Goal: Transaction & Acquisition: Obtain resource

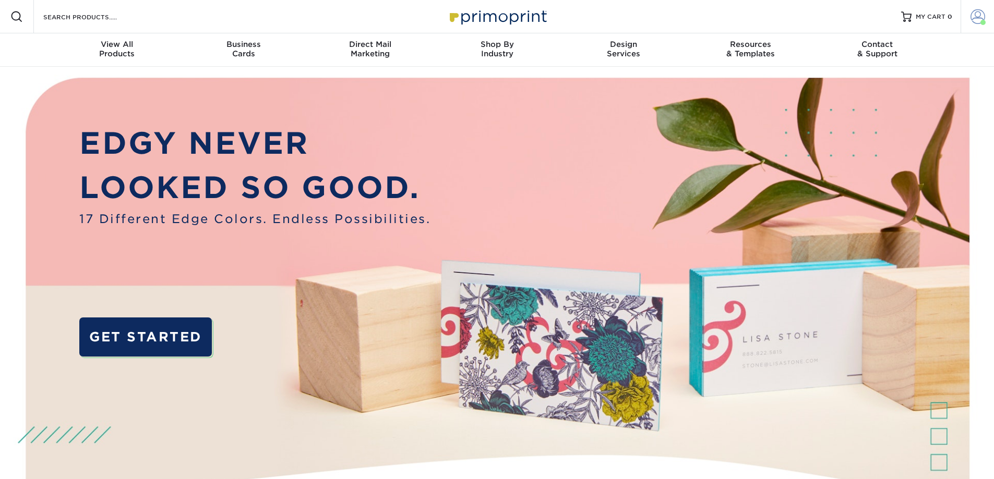
click at [975, 16] on span at bounding box center [977, 16] width 15 height 15
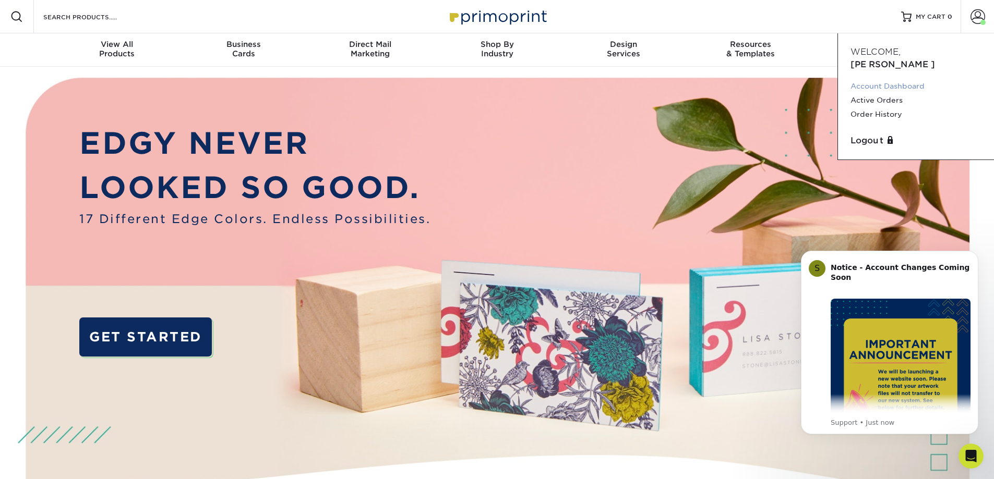
click at [909, 79] on link "Account Dashboard" at bounding box center [915, 86] width 131 height 14
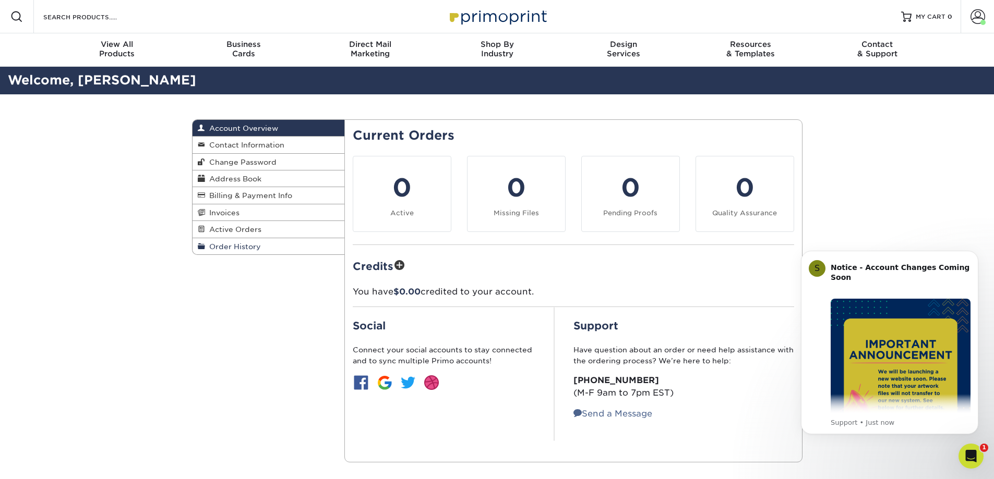
click at [238, 248] on span "Order History" at bounding box center [233, 247] width 56 height 8
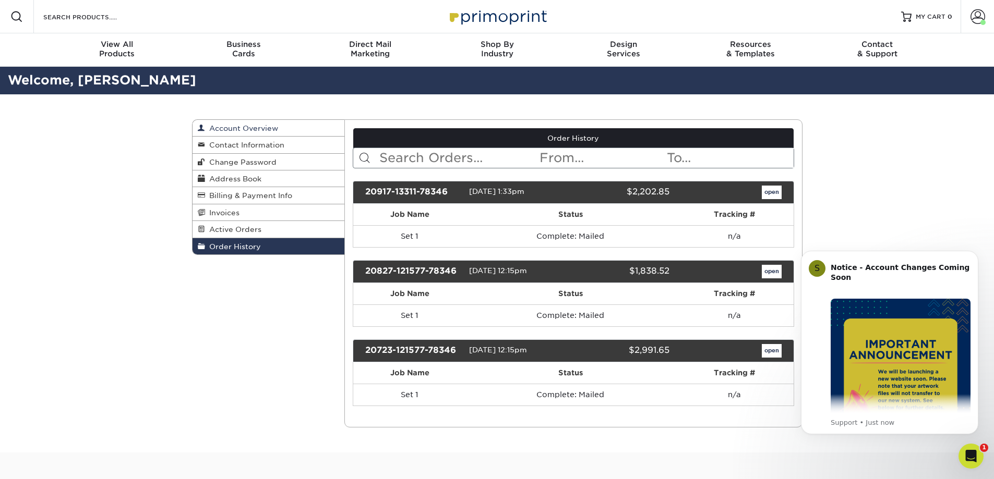
click at [277, 123] on link "Account Overview" at bounding box center [268, 128] width 152 height 17
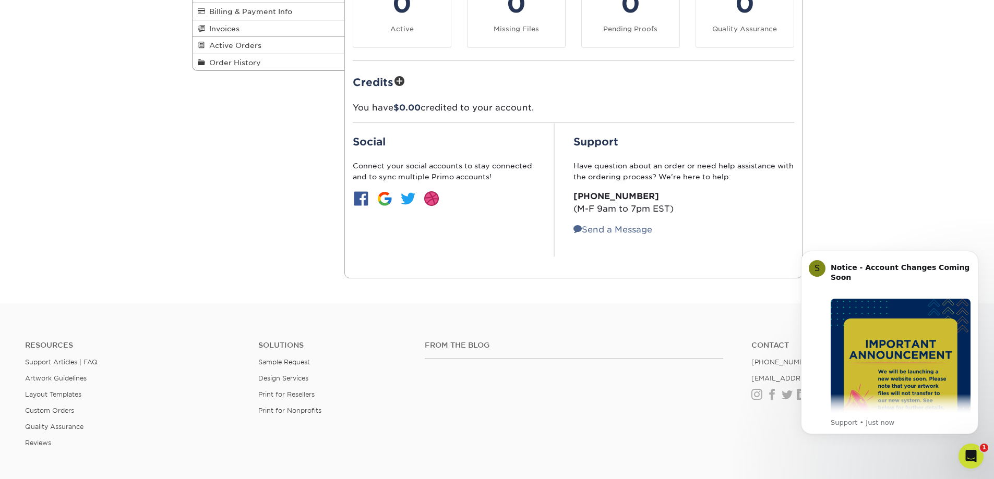
scroll to position [157, 0]
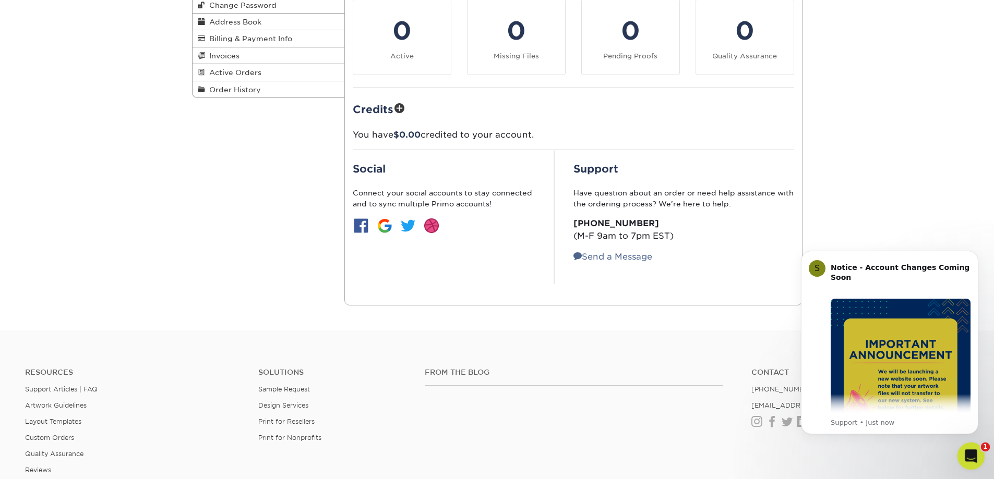
click at [966, 453] on icon "Open Intercom Messenger" at bounding box center [969, 454] width 17 height 17
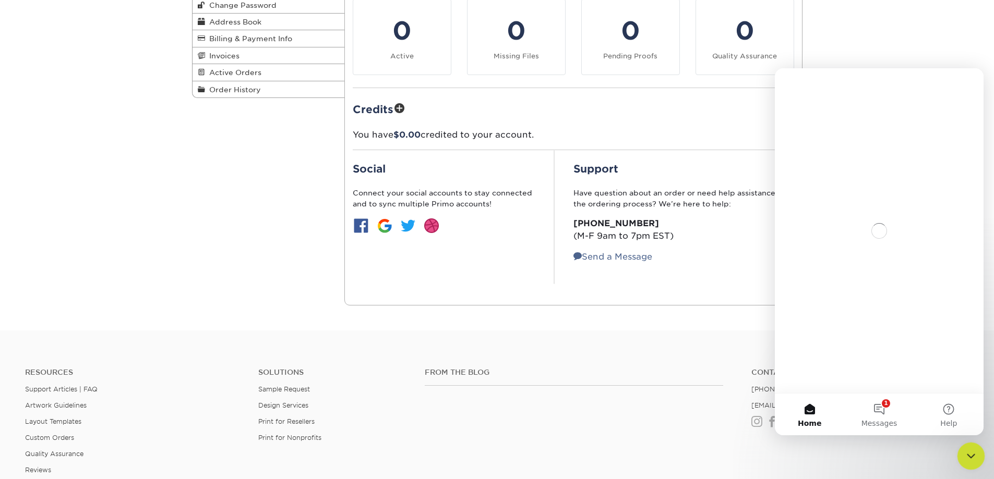
scroll to position [0, 0]
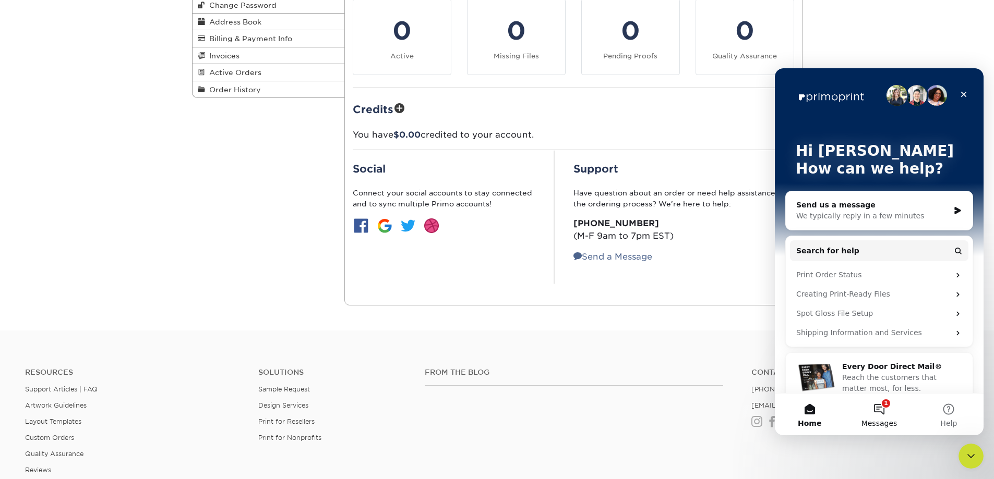
click at [887, 414] on button "1 Messages" at bounding box center [878, 415] width 69 height 42
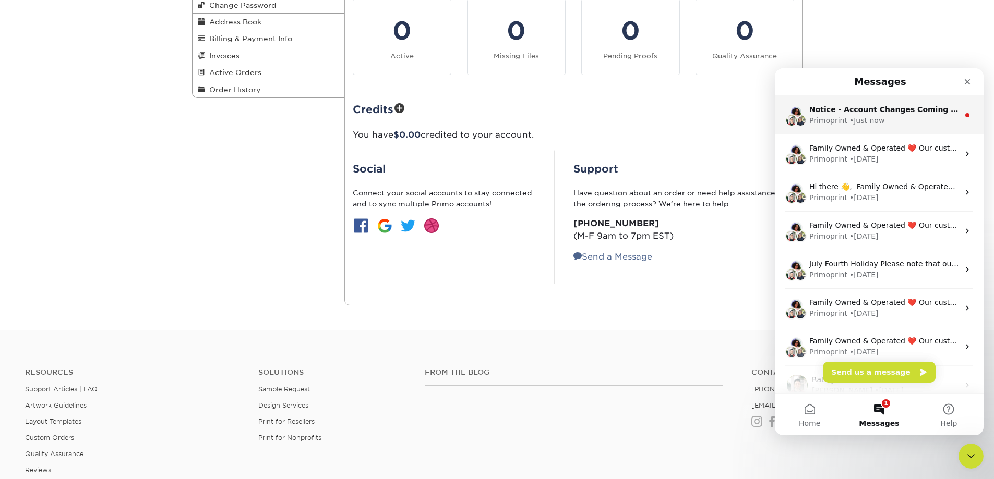
click at [911, 115] on div "Primoprint • Just now" at bounding box center [884, 120] width 150 height 11
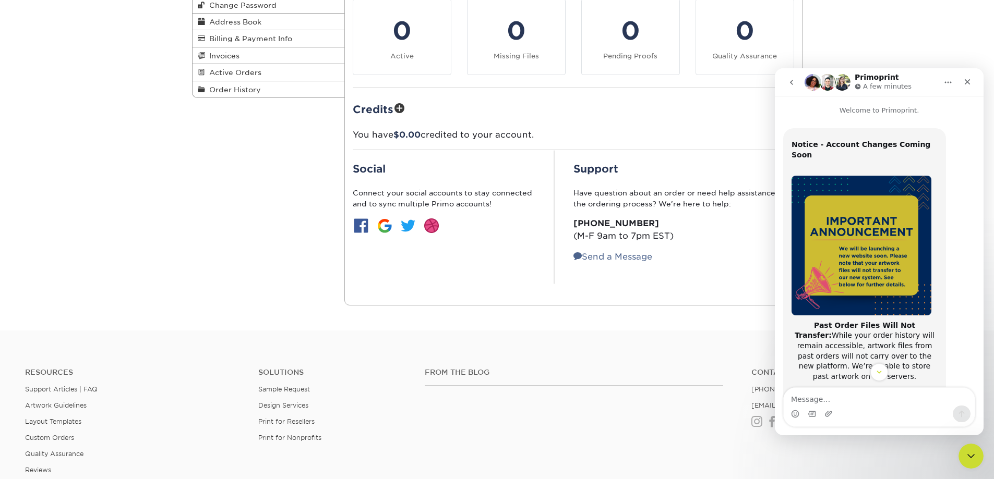
click at [717, 363] on div "Resources Support Articles | FAQ Artwork Guidelines Layout Templates Custom Ord…" at bounding box center [497, 429] width 994 height 173
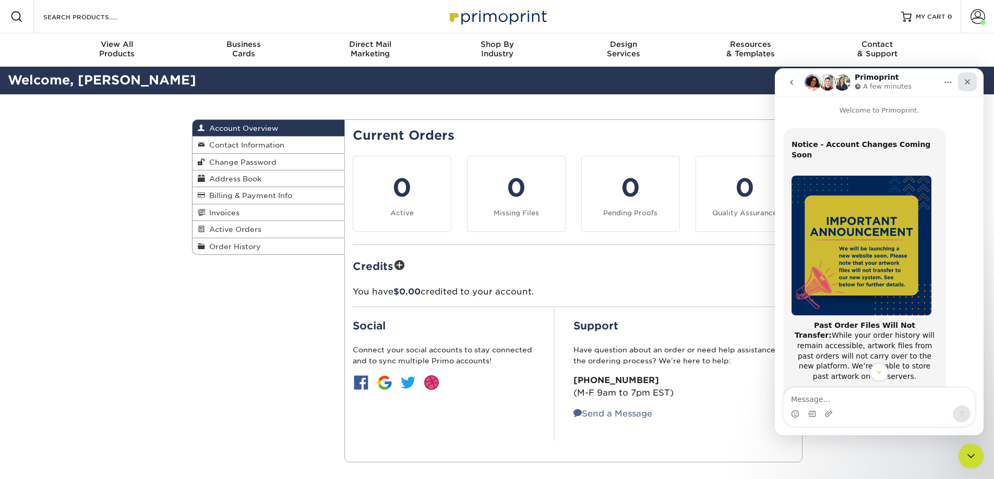
click at [970, 78] on icon "Close" at bounding box center [967, 82] width 8 height 8
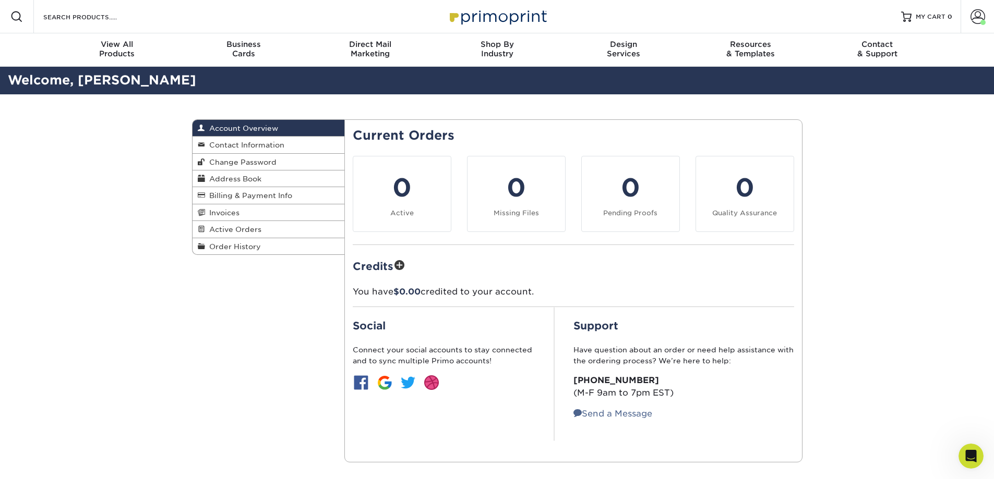
scroll to position [165, 0]
click at [983, 19] on span at bounding box center [977, 16] width 15 height 15
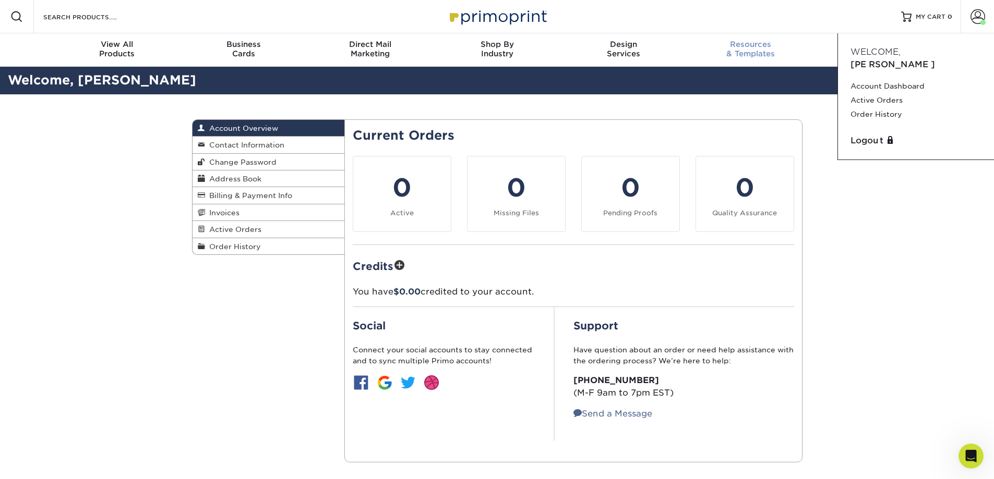
click at [755, 50] on div "Resources & Templates" at bounding box center [750, 49] width 127 height 19
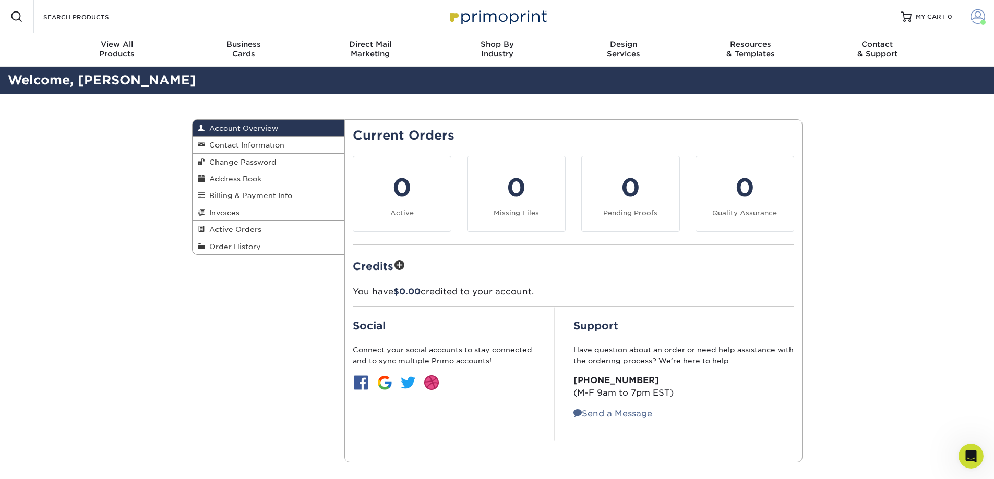
click at [976, 17] on span at bounding box center [977, 16] width 15 height 15
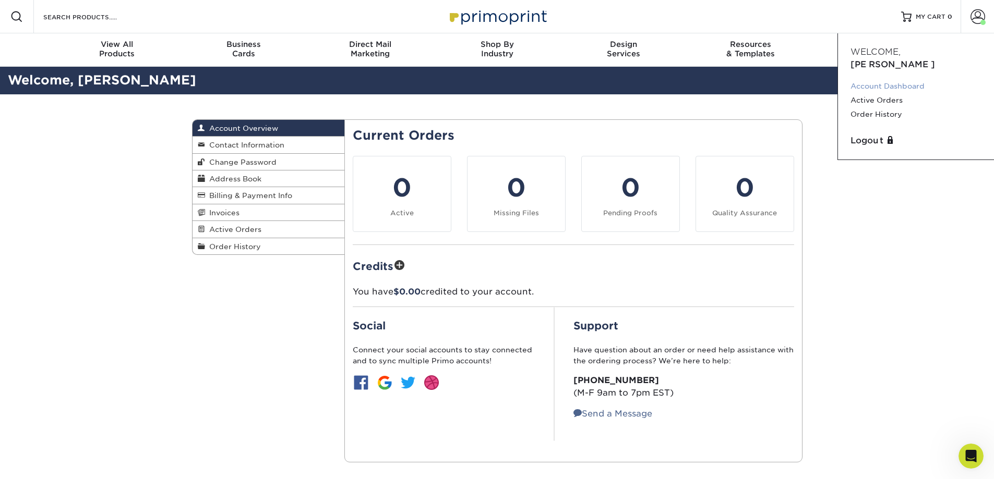
click at [911, 79] on link "Account Dashboard" at bounding box center [915, 86] width 131 height 14
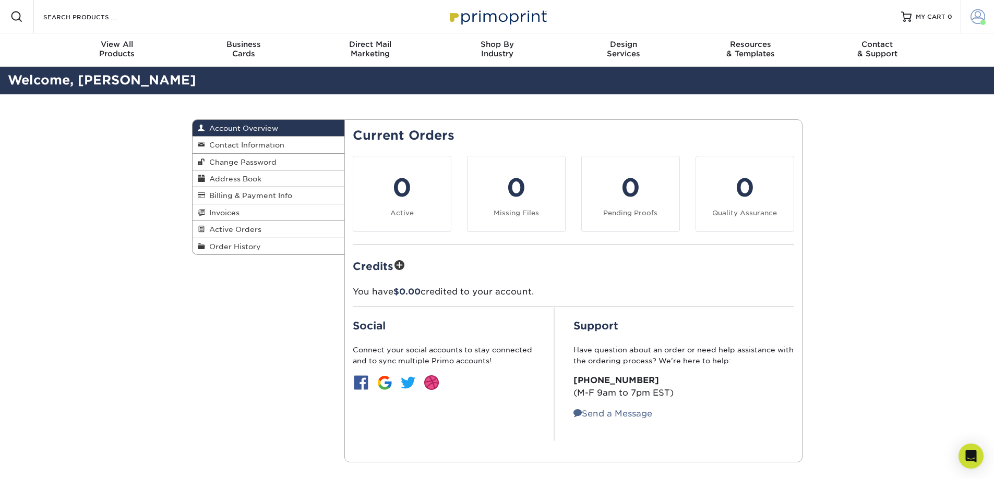
click at [976, 18] on span at bounding box center [977, 16] width 15 height 15
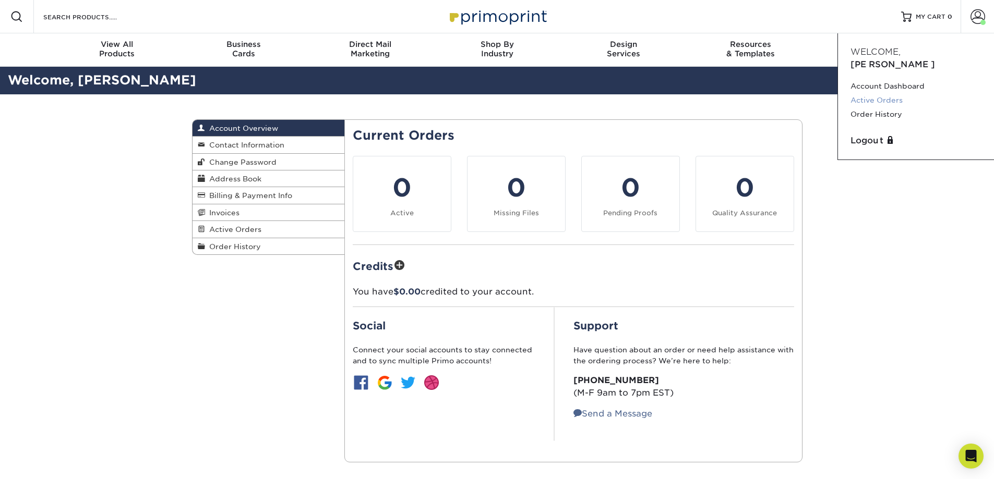
click at [887, 93] on link "Active Orders" at bounding box center [915, 100] width 131 height 14
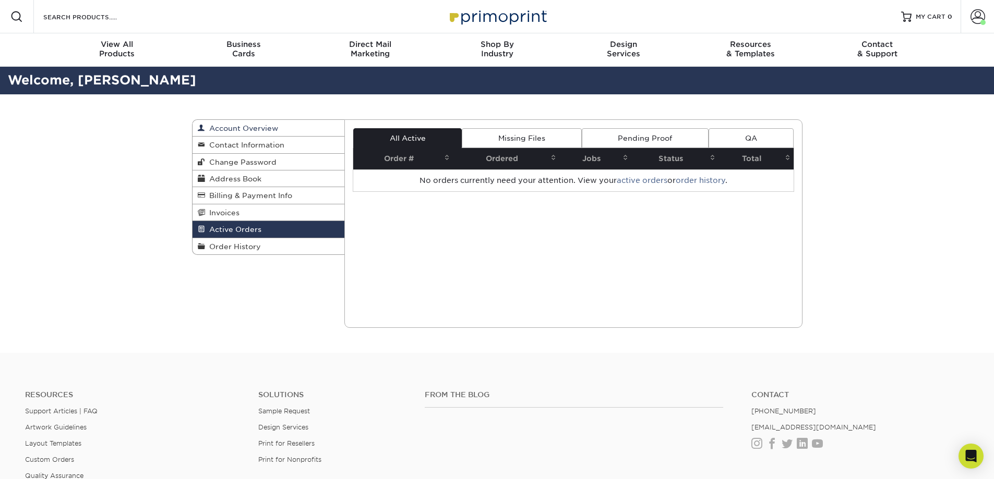
click at [261, 126] on span "Account Overview" at bounding box center [241, 128] width 73 height 8
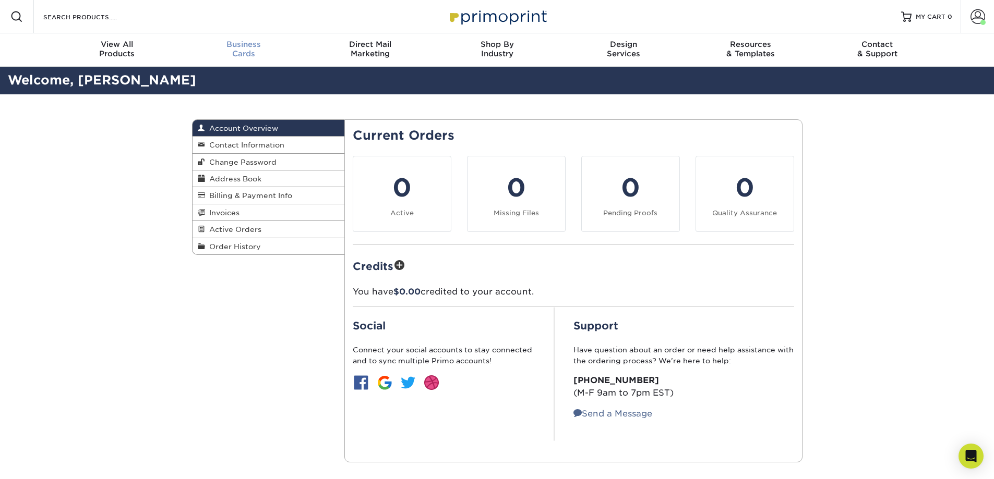
click at [245, 57] on div "Business Cards" at bounding box center [243, 49] width 127 height 19
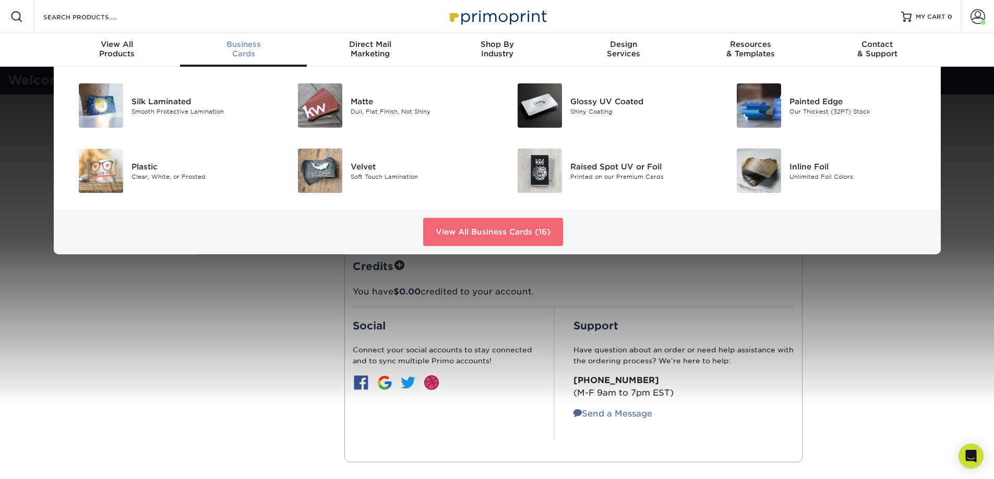
click at [501, 236] on link "View All Business Cards (16)" at bounding box center [493, 232] width 140 height 28
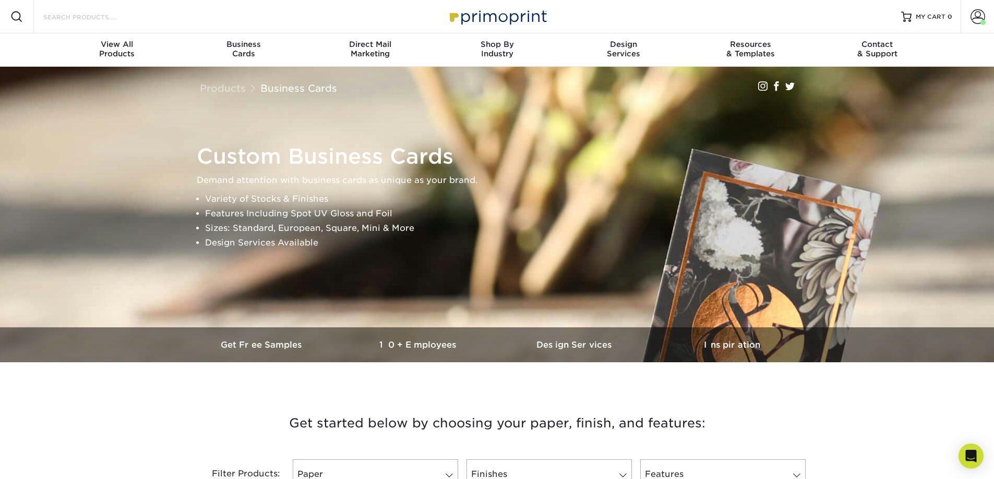
click at [63, 21] on input "Search Products" at bounding box center [93, 16] width 102 height 13
click at [278, 340] on h3 "Get Free Samples" at bounding box center [262, 345] width 156 height 10
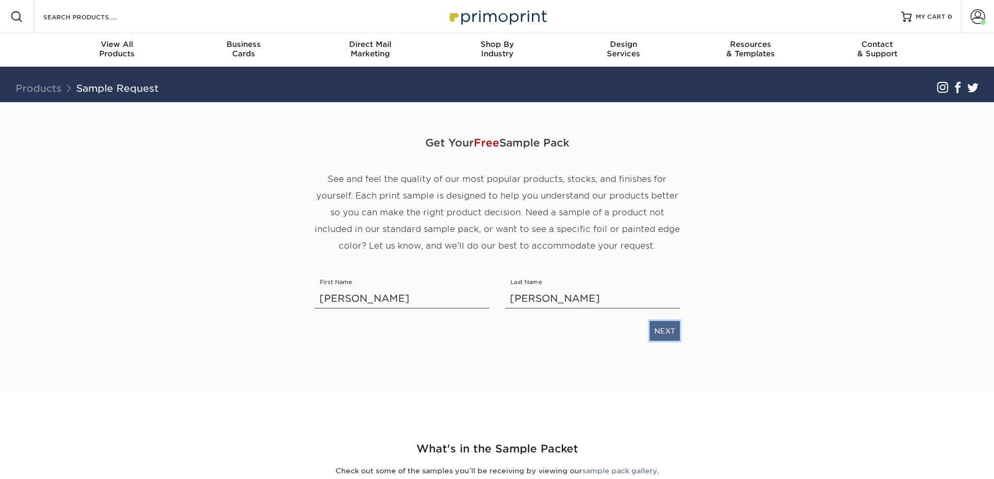
click at [662, 329] on link "NEXT" at bounding box center [664, 331] width 30 height 20
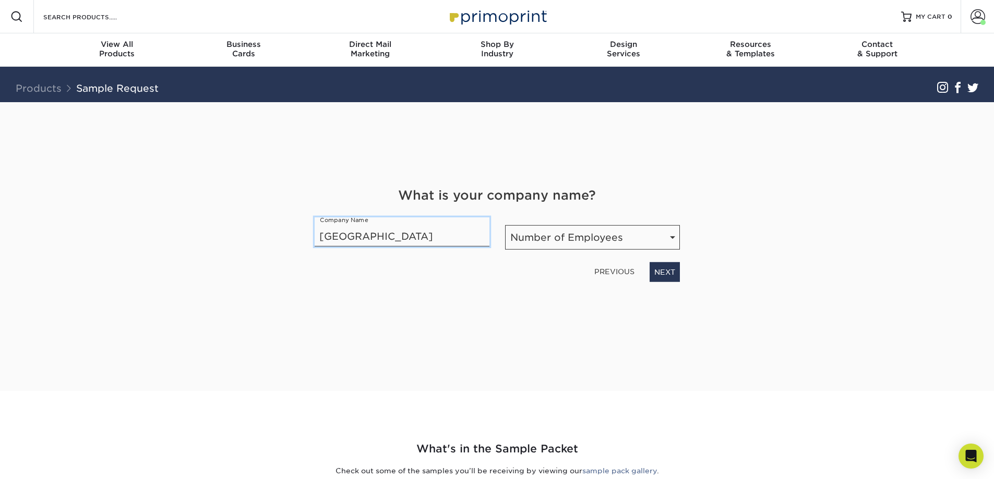
type input "Hale County Hospital"
click at [613, 239] on select "Number of Employees Self-employed 1-10 employees 11-50 employees 51-200 employe…" at bounding box center [592, 237] width 175 height 25
select select "51-200"
click at [505, 225] on select "Number of Employees Self-employed 1-10 employees 11-50 employees 51-200 employe…" at bounding box center [592, 237] width 175 height 25
click at [665, 274] on link "NEXT" at bounding box center [664, 272] width 30 height 20
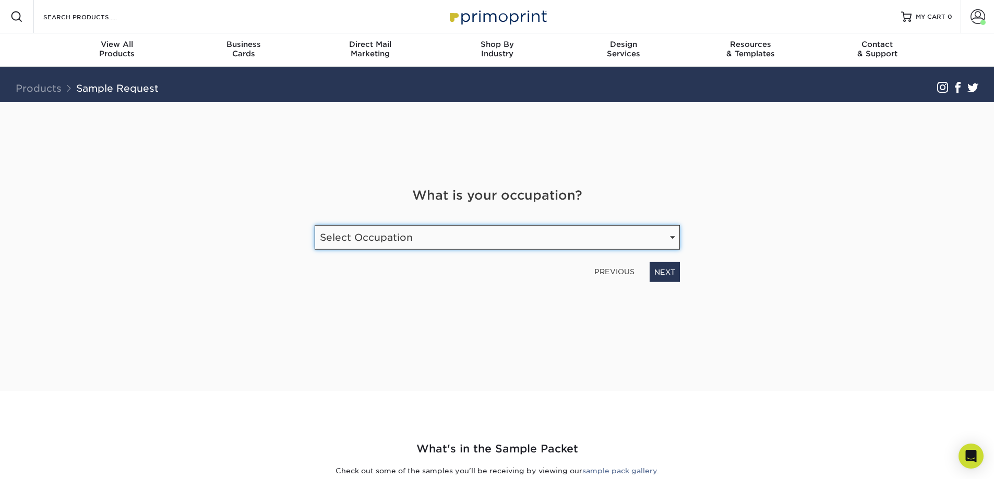
drag, startPoint x: 480, startPoint y: 241, endPoint x: 467, endPoint y: 247, distance: 14.0
click at [480, 241] on select "Select Occupation Agency Automotive Blogger Cleaning Services Construction Educ…" at bounding box center [497, 237] width 365 height 25
select select "Health Care"
click at [315, 225] on select "Select Occupation Agency Automotive Blogger Cleaning Services Construction Educ…" at bounding box center [497, 237] width 365 height 25
click at [668, 272] on link "NEXT" at bounding box center [664, 272] width 30 height 20
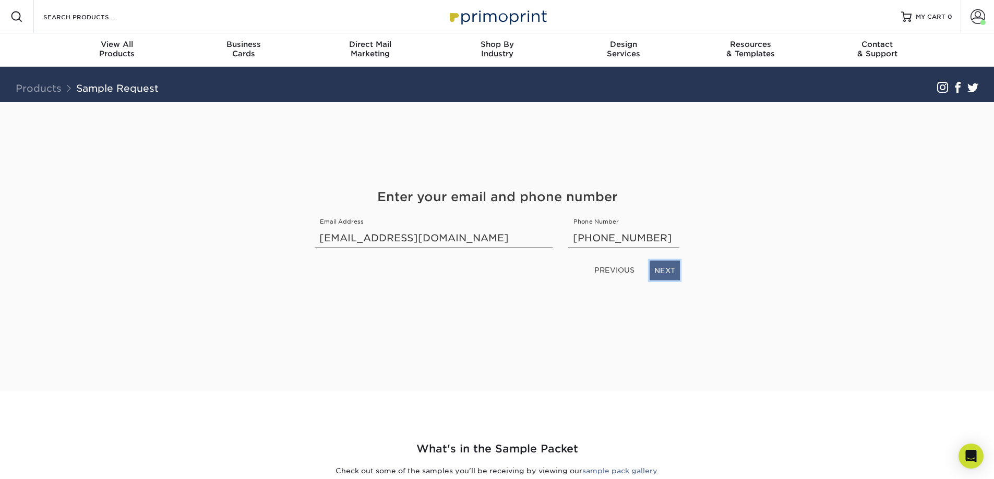
click at [666, 274] on link "NEXT" at bounding box center [664, 271] width 30 height 20
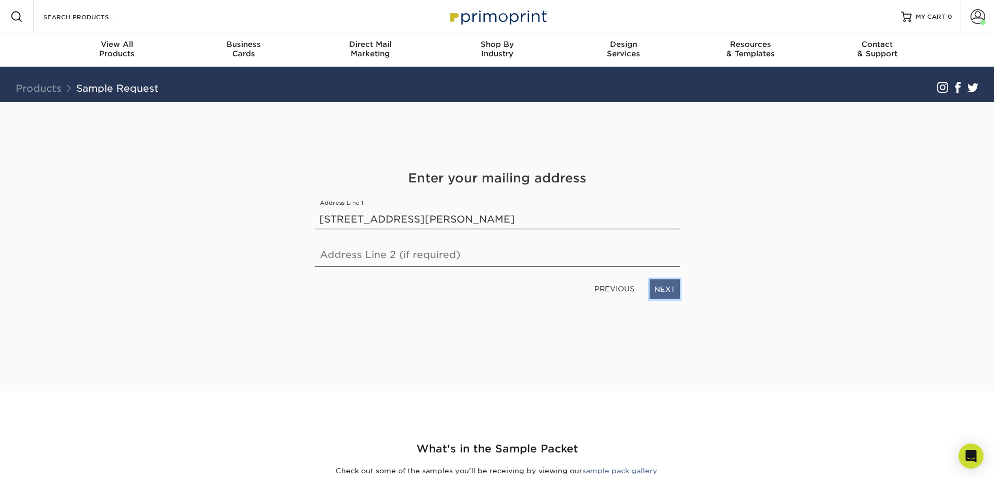
click at [669, 292] on link "NEXT" at bounding box center [664, 290] width 30 height 20
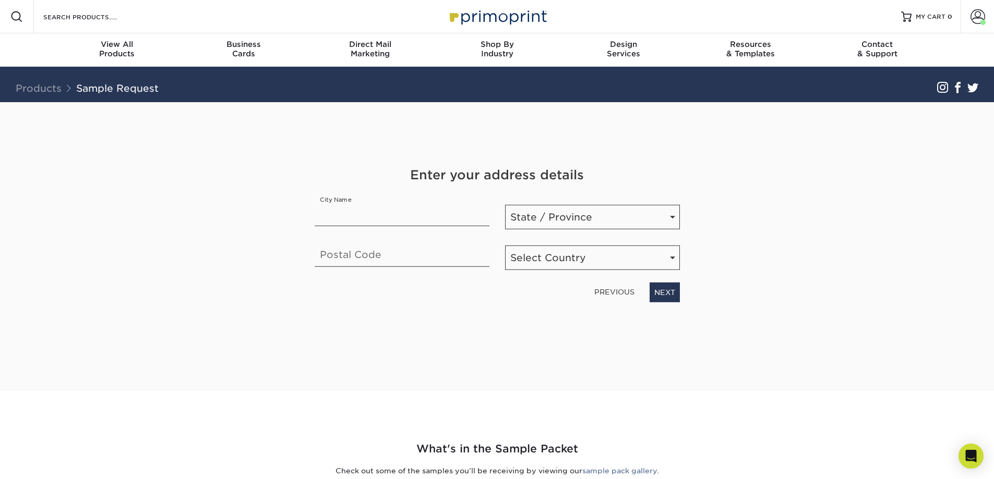
click at [621, 291] on link "PREVIOUS" at bounding box center [614, 292] width 49 height 17
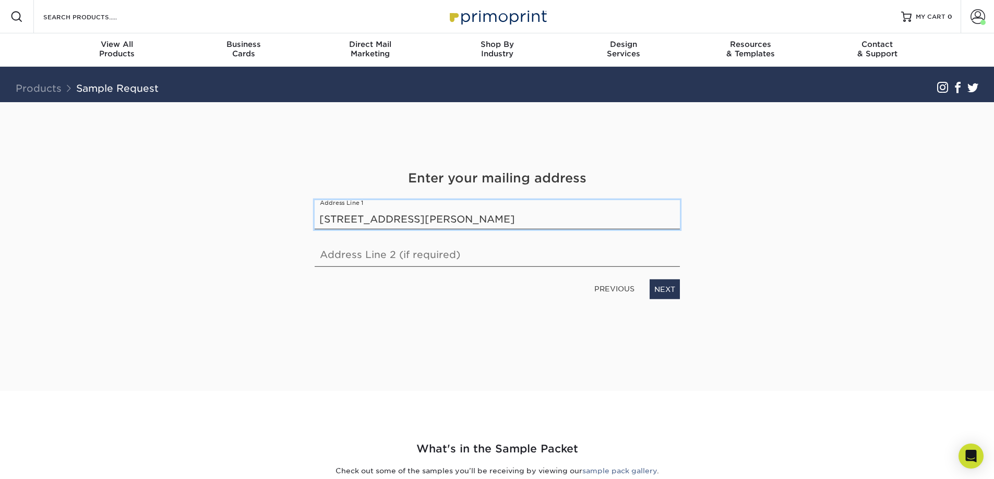
drag, startPoint x: 553, startPoint y: 218, endPoint x: 411, endPoint y: 225, distance: 142.1
click at [411, 225] on input "508 Greene Street, Greensboro AL 36744" at bounding box center [497, 214] width 365 height 29
type input "508 Greene Street"
click at [670, 280] on link "NEXT" at bounding box center [664, 290] width 30 height 20
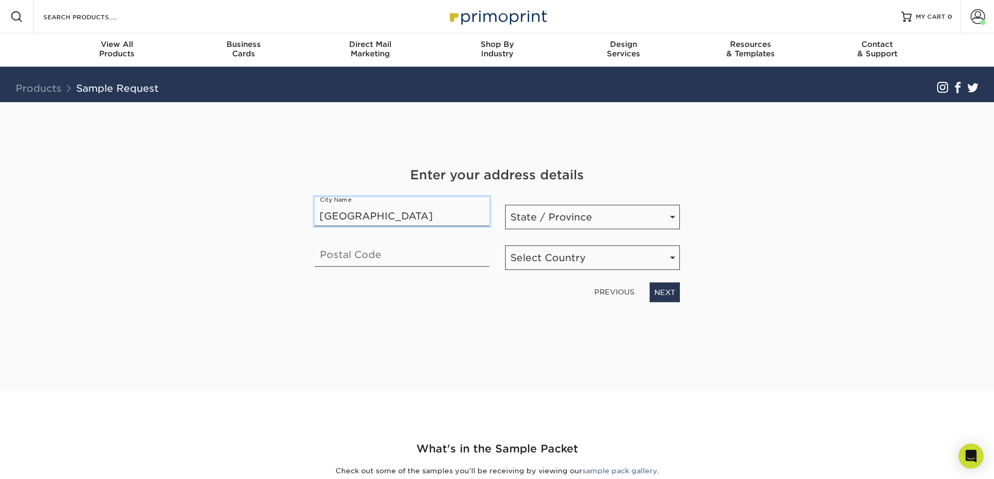
type input "Greensboro"
click at [368, 252] on input "text" at bounding box center [402, 252] width 175 height 29
type input "36744"
click at [569, 220] on select "State / Province Alabama Alaska Arizona Arkansas California Colorado Connecticu…" at bounding box center [592, 217] width 175 height 25
select select "AL"
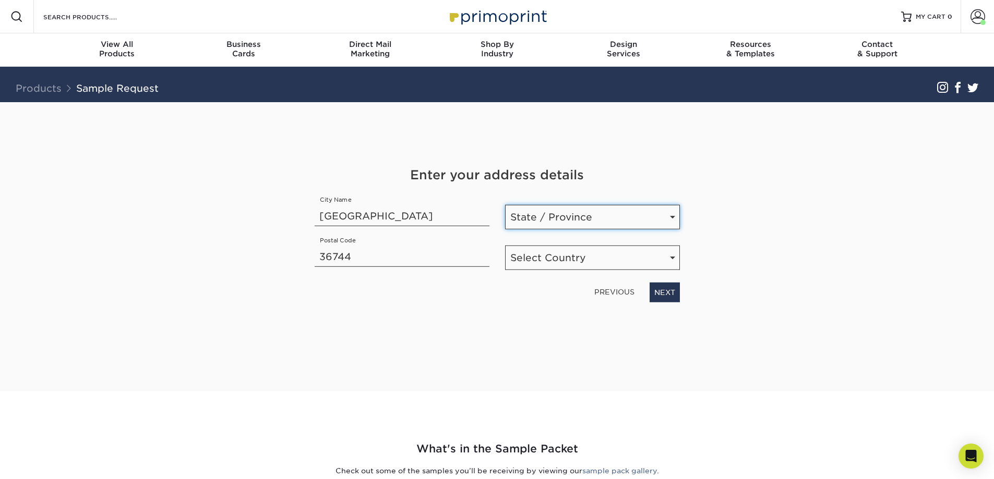
click at [505, 205] on select "State / Province Alabama Alaska Arizona Arkansas California Colorado Connecticu…" at bounding box center [592, 217] width 175 height 25
click at [569, 253] on select "Select Country United States Canada" at bounding box center [592, 258] width 175 height 25
select select "US"
click at [505, 246] on select "Select Country United States Canada" at bounding box center [592, 258] width 175 height 25
click at [539, 313] on div "Get Your Free Sample Pack See and feel the quality of our most popular products…" at bounding box center [497, 234] width 365 height 264
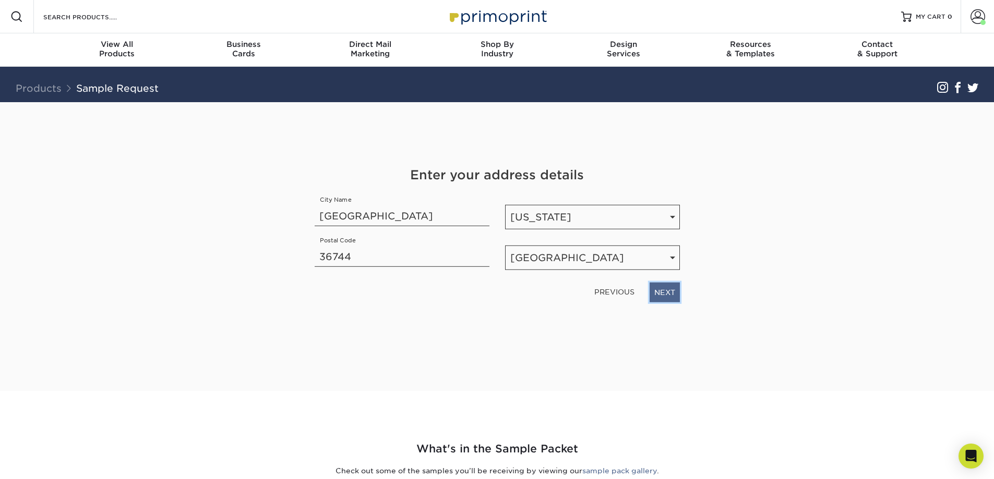
click at [666, 290] on link "NEXT" at bounding box center [664, 293] width 30 height 20
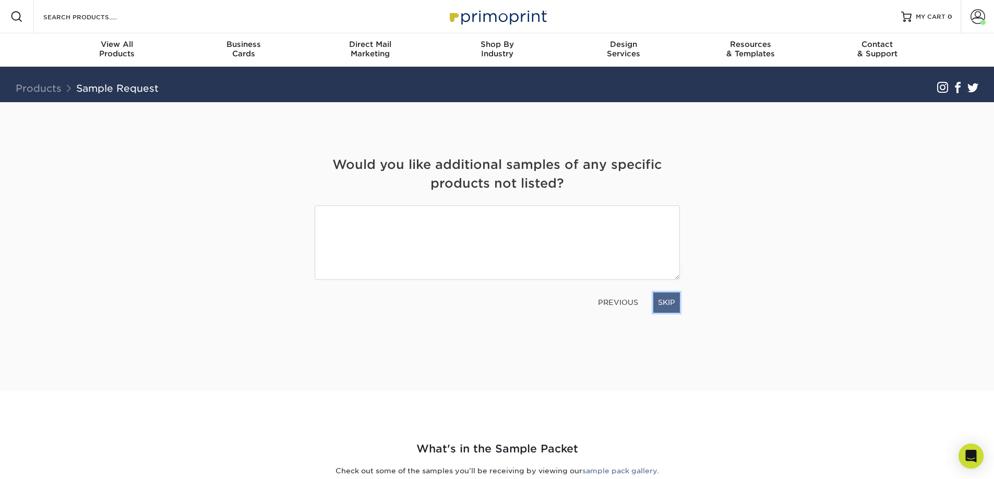
click at [671, 308] on link "SKIP" at bounding box center [666, 303] width 27 height 20
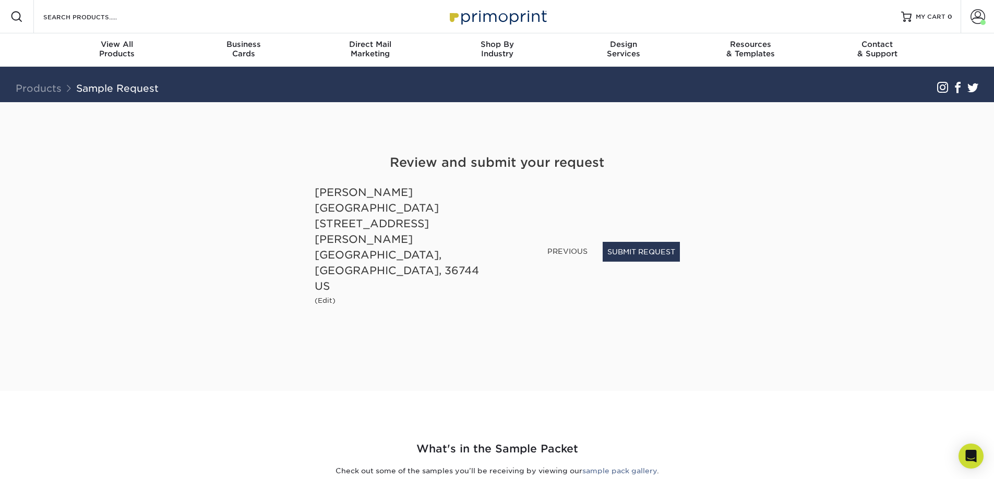
click at [39, 87] on link "Products" at bounding box center [39, 87] width 46 height 11
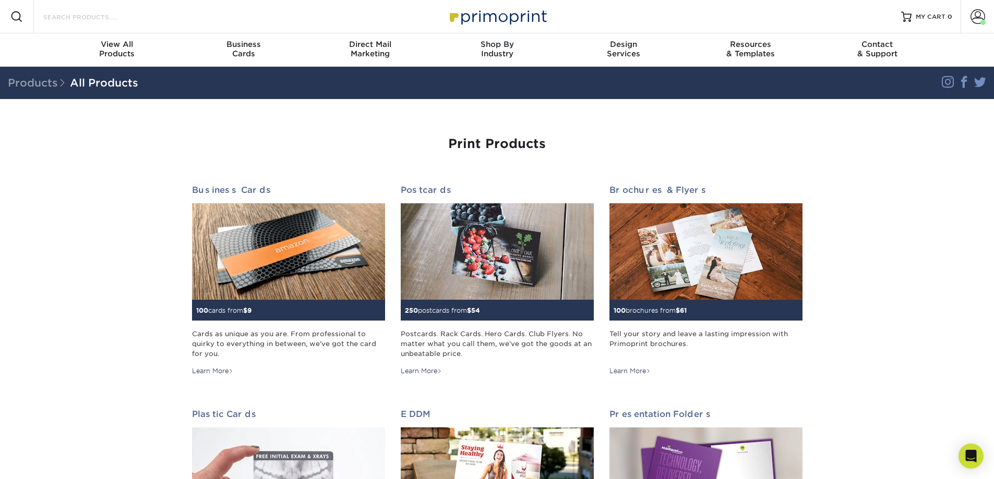
click at [103, 15] on input "Search Products" at bounding box center [93, 16] width 102 height 13
click at [244, 42] on span "Business" at bounding box center [243, 44] width 127 height 9
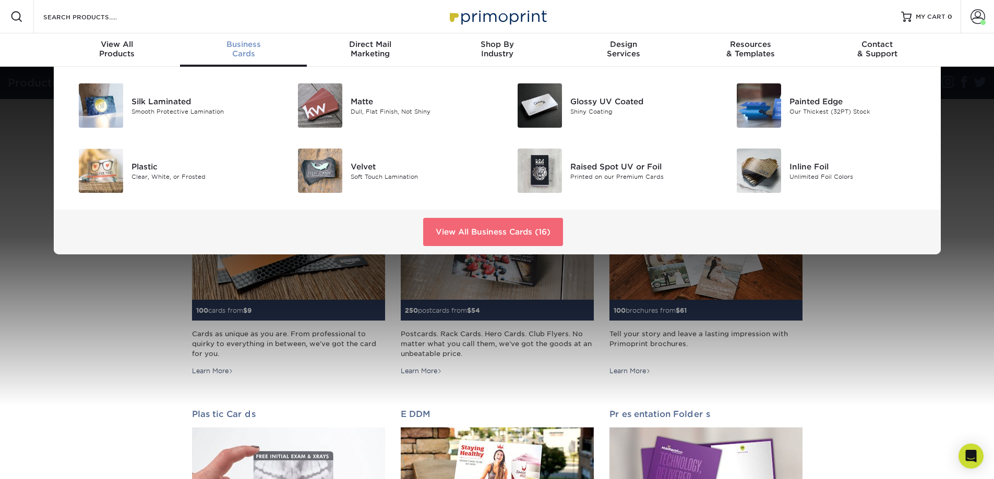
click at [475, 224] on link "View All Business Cards (16)" at bounding box center [493, 232] width 140 height 28
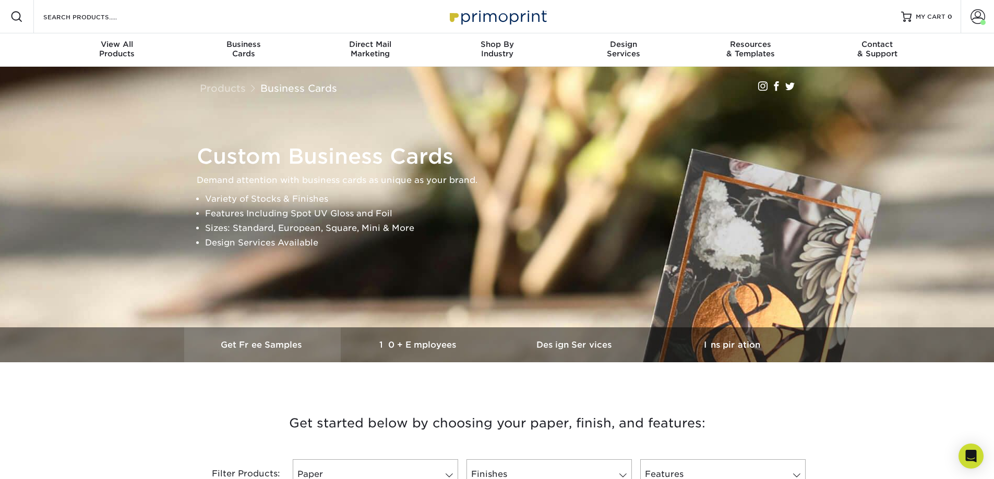
click at [287, 357] on link "Get Free Samples" at bounding box center [262, 345] width 156 height 35
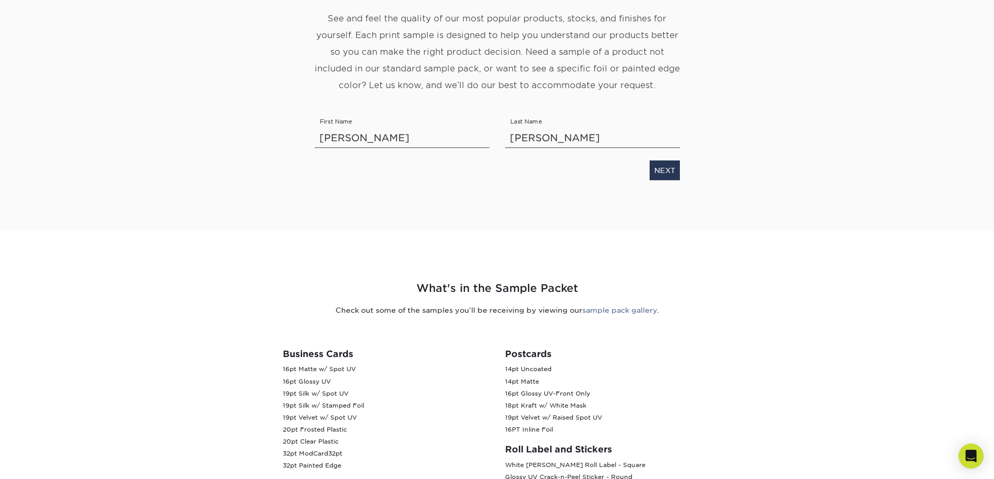
scroll to position [52, 0]
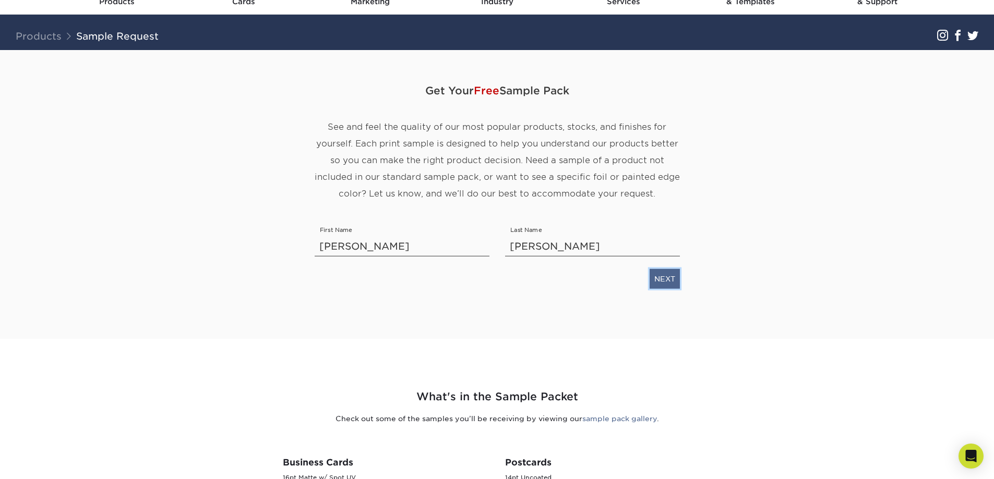
click at [662, 280] on link "NEXT" at bounding box center [664, 279] width 30 height 20
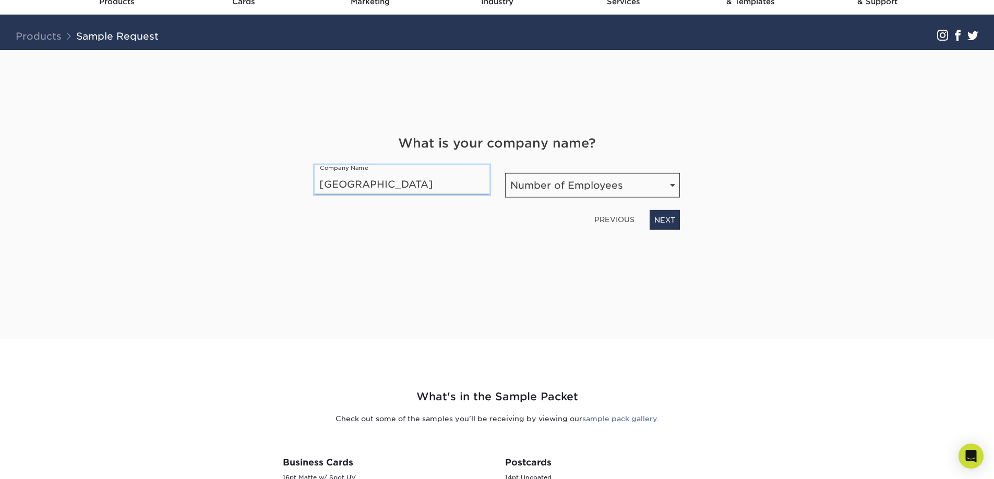
type input "[GEOGRAPHIC_DATA]"
click at [555, 182] on select "Number of Employees Self-employed 1-10 employees 11-50 employees 51-200 employe…" at bounding box center [592, 185] width 175 height 25
select select "51-200"
click at [505, 173] on select "Number of Employees Self-employed 1-10 employees 11-50 employees 51-200 employe…" at bounding box center [592, 185] width 175 height 25
click at [666, 222] on link "NEXT" at bounding box center [664, 220] width 30 height 20
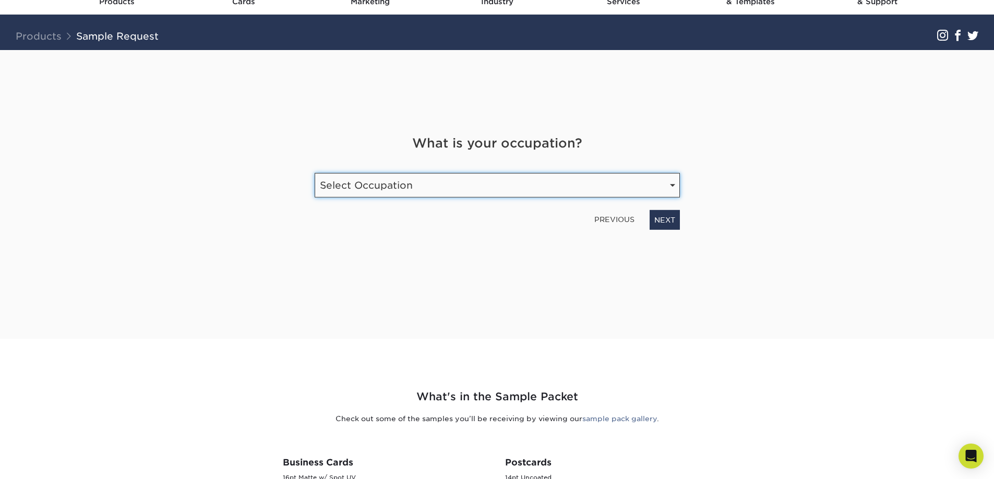
click at [448, 183] on select "Select Occupation Agency Automotive Blogger Cleaning Services Construction Educ…" at bounding box center [497, 185] width 365 height 25
select select "Health Care"
click at [315, 173] on select "Select Occupation Agency Automotive Blogger Cleaning Services Construction Educ…" at bounding box center [497, 185] width 365 height 25
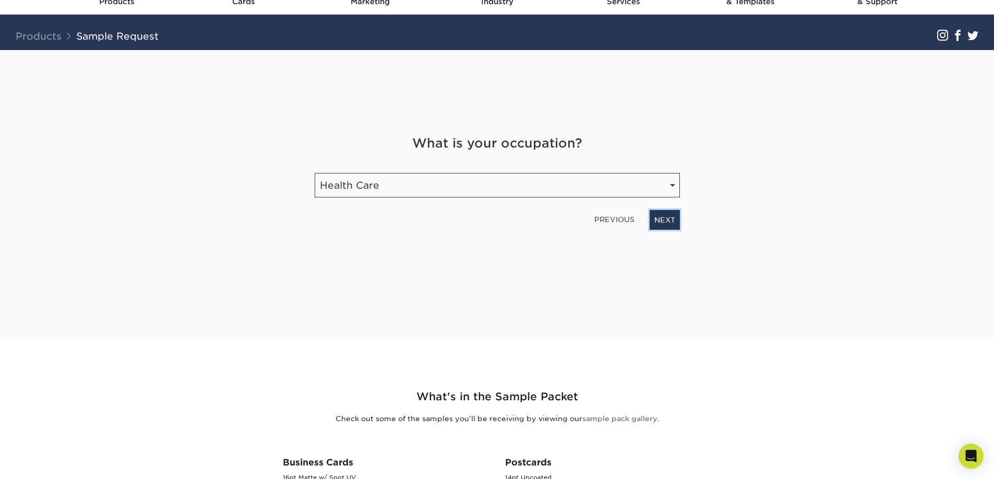
click at [662, 221] on link "NEXT" at bounding box center [664, 220] width 30 height 20
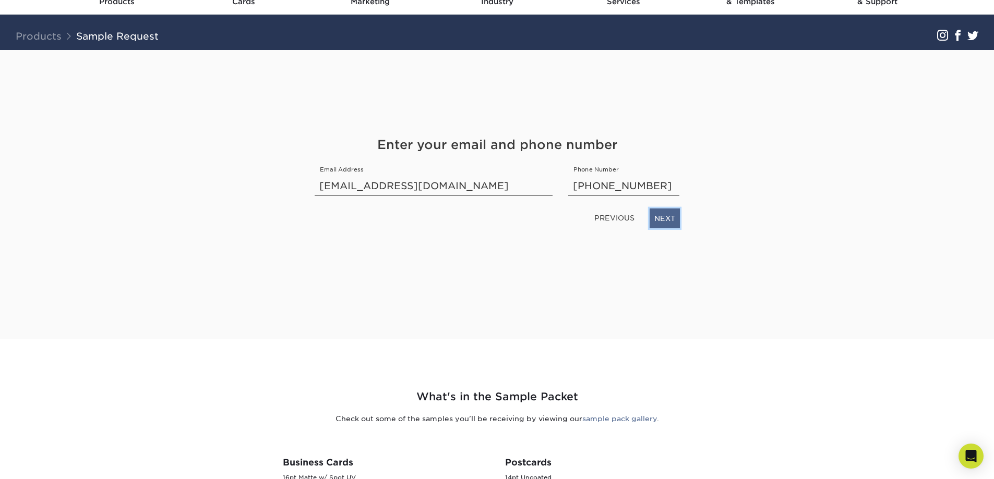
click at [669, 219] on link "NEXT" at bounding box center [664, 219] width 30 height 20
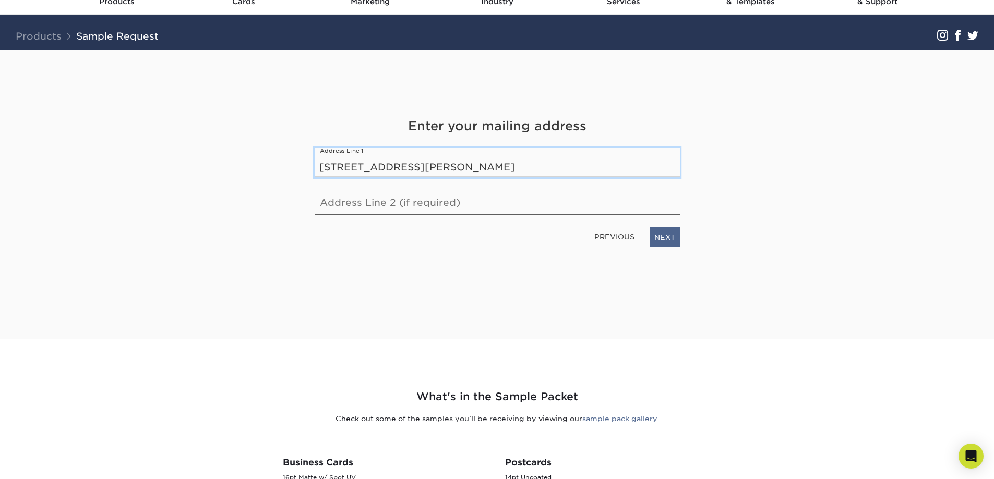
type input "508 Greene Street"
click at [665, 228] on link "NEXT" at bounding box center [664, 237] width 30 height 20
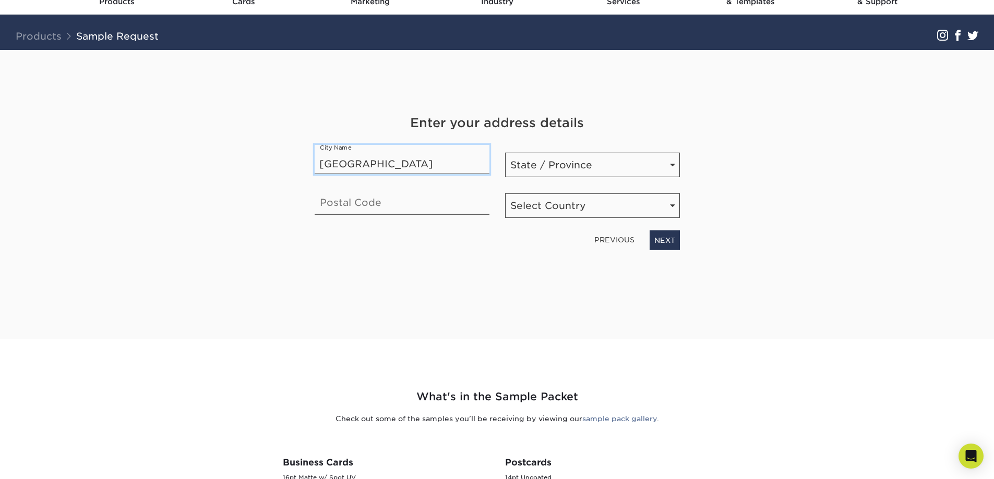
type input "Greensboro"
click at [376, 202] on input "text" at bounding box center [402, 200] width 175 height 29
type input "36744"
drag, startPoint x: 567, startPoint y: 166, endPoint x: 566, endPoint y: 146, distance: 19.8
click at [567, 166] on select "State / Province Alabama Alaska Arizona Arkansas California Colorado Connecticu…" at bounding box center [592, 165] width 175 height 25
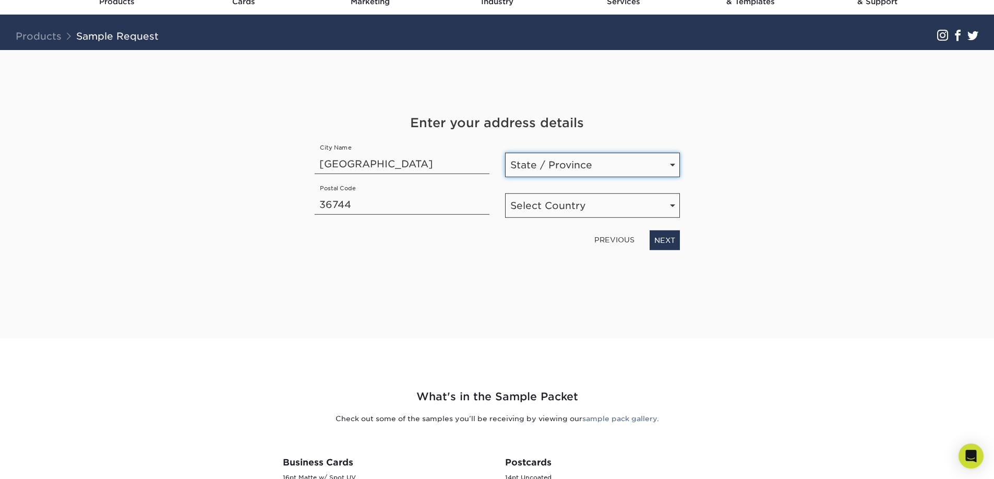
select select "AL"
click at [505, 153] on select "State / Province Alabama Alaska Arizona Arkansas California Colorado Connecticu…" at bounding box center [592, 165] width 175 height 25
drag, startPoint x: 545, startPoint y: 207, endPoint x: 544, endPoint y: 216, distance: 8.9
click at [545, 207] on select "Select Country United States Canada" at bounding box center [592, 206] width 175 height 25
select select "US"
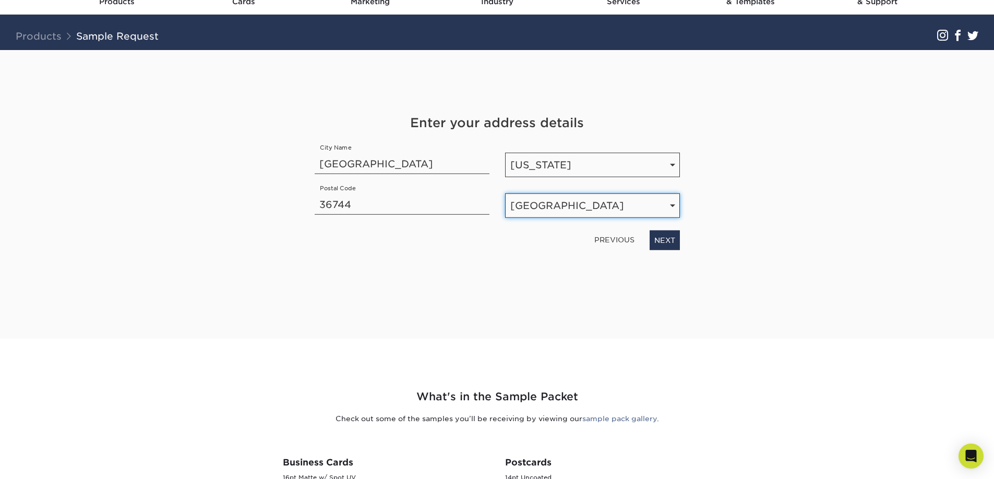
click at [505, 194] on select "Select Country United States Canada" at bounding box center [592, 206] width 175 height 25
click at [668, 240] on link "NEXT" at bounding box center [664, 241] width 30 height 20
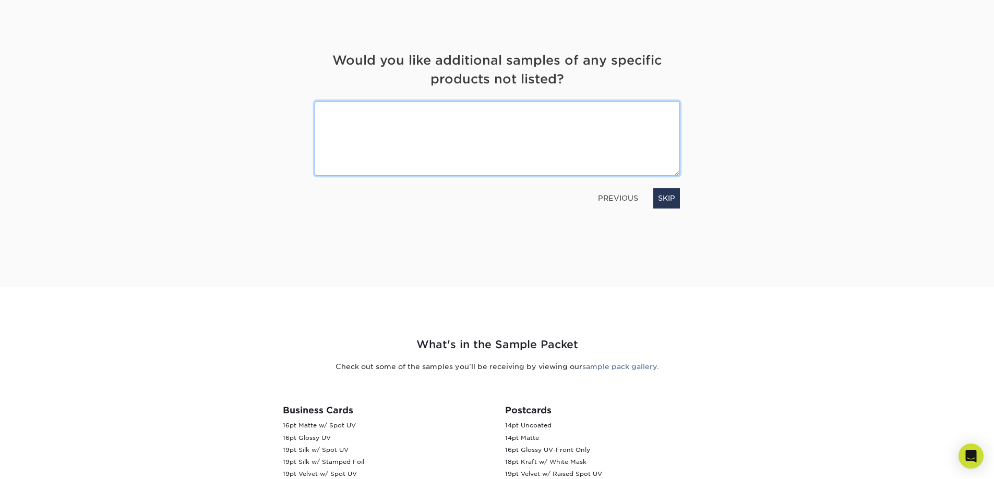
scroll to position [0, 0]
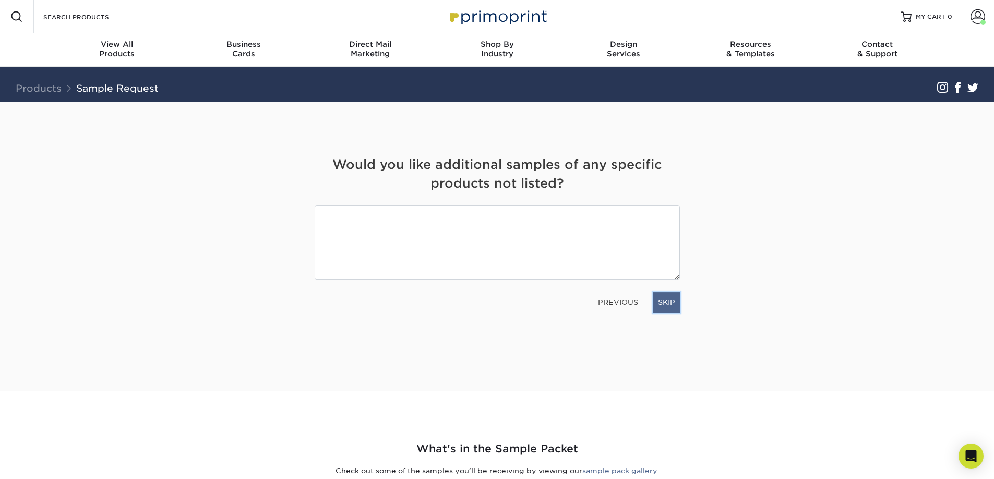
click at [662, 303] on link "SKIP" at bounding box center [666, 303] width 27 height 20
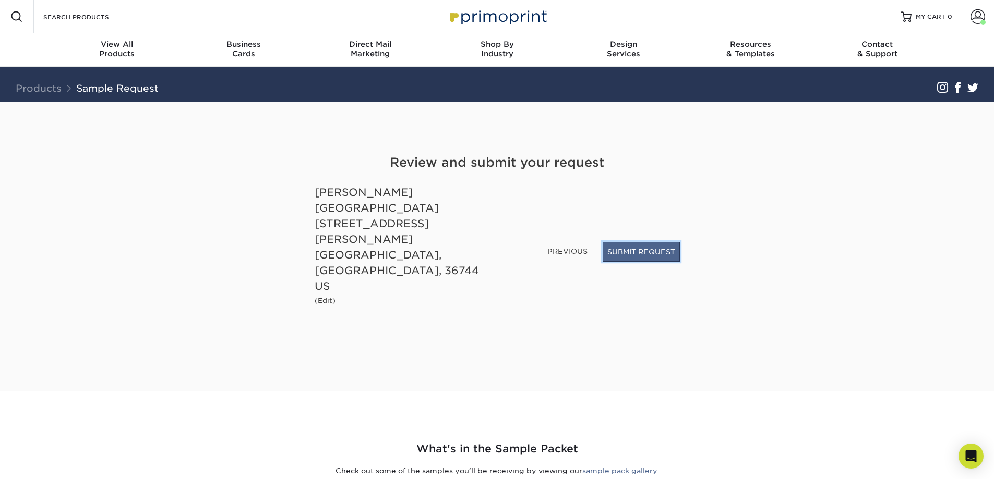
click at [656, 262] on button "SUBMIT REQUEST" at bounding box center [640, 252] width 77 height 20
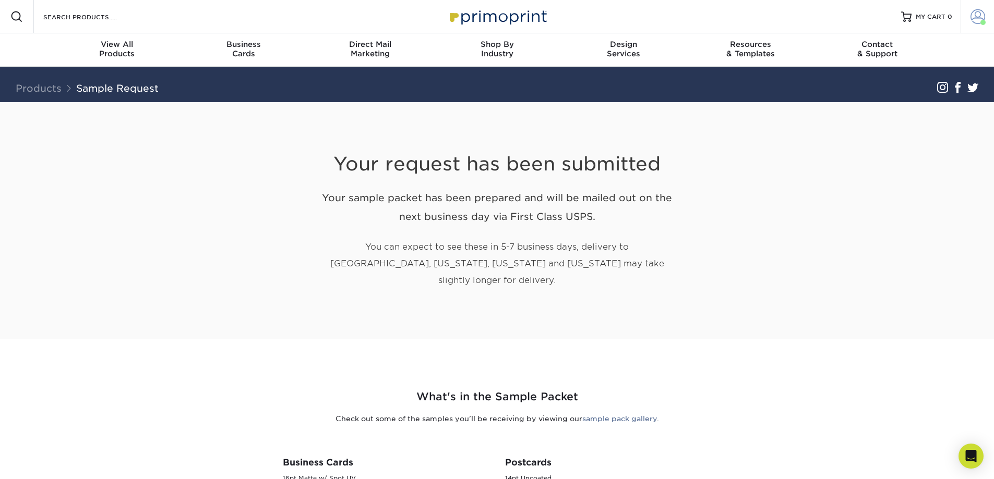
click at [978, 20] on span at bounding box center [977, 16] width 15 height 15
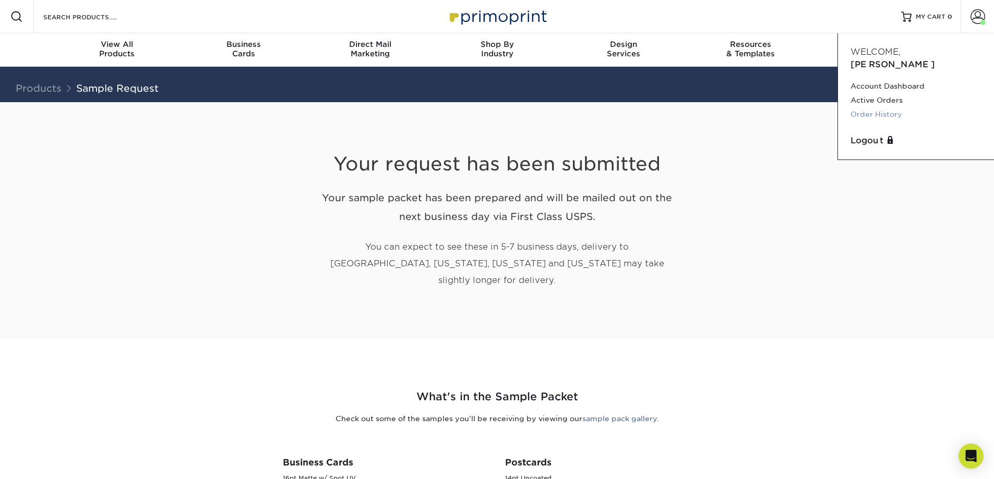
click at [883, 107] on link "Order History" at bounding box center [915, 114] width 131 height 14
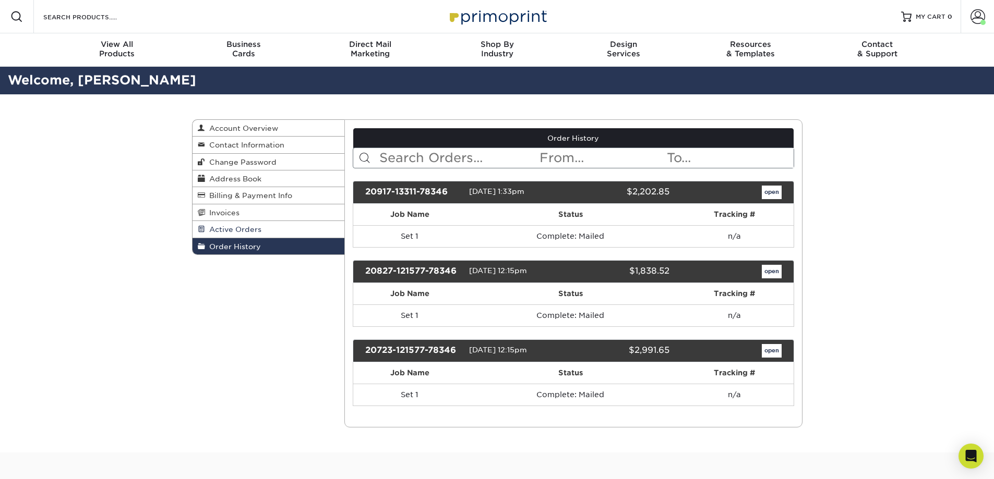
click at [255, 229] on span "Active Orders" at bounding box center [233, 229] width 56 height 8
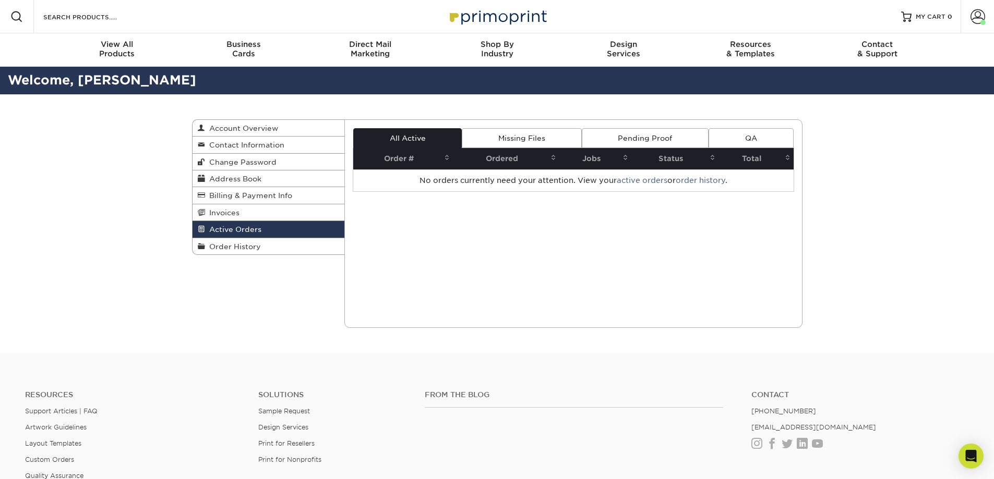
click at [654, 136] on link "Pending Proof" at bounding box center [645, 138] width 127 height 20
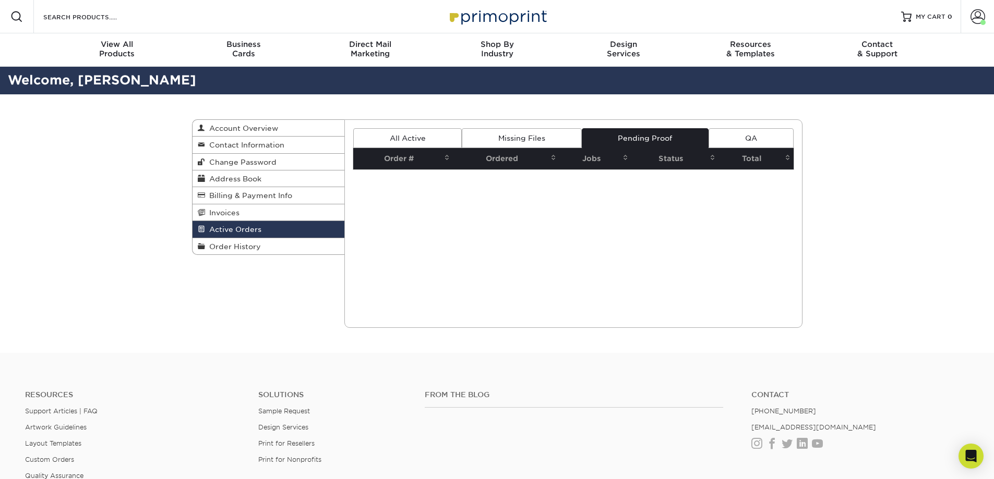
click at [747, 136] on link "QA" at bounding box center [750, 138] width 84 height 20
click at [510, 133] on link "Missing Files" at bounding box center [521, 138] width 119 height 20
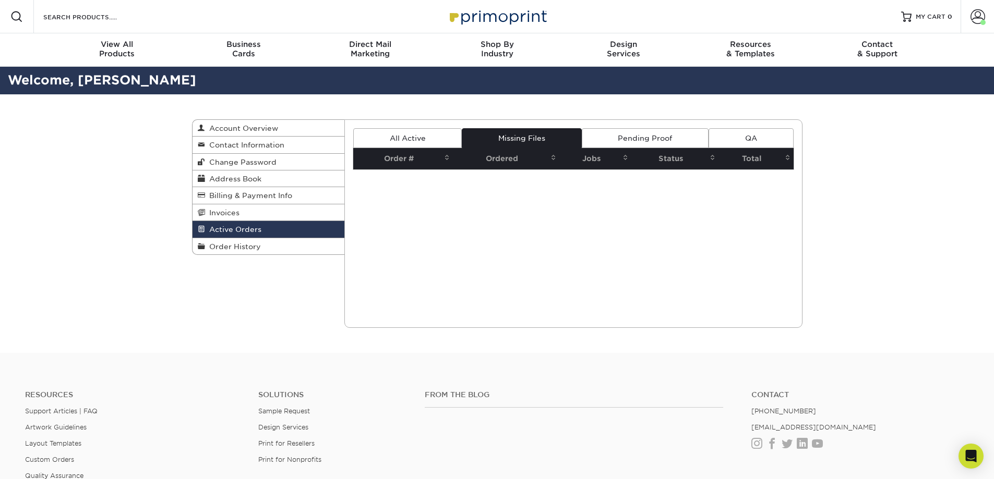
click at [408, 137] on link "All Active" at bounding box center [407, 138] width 108 height 20
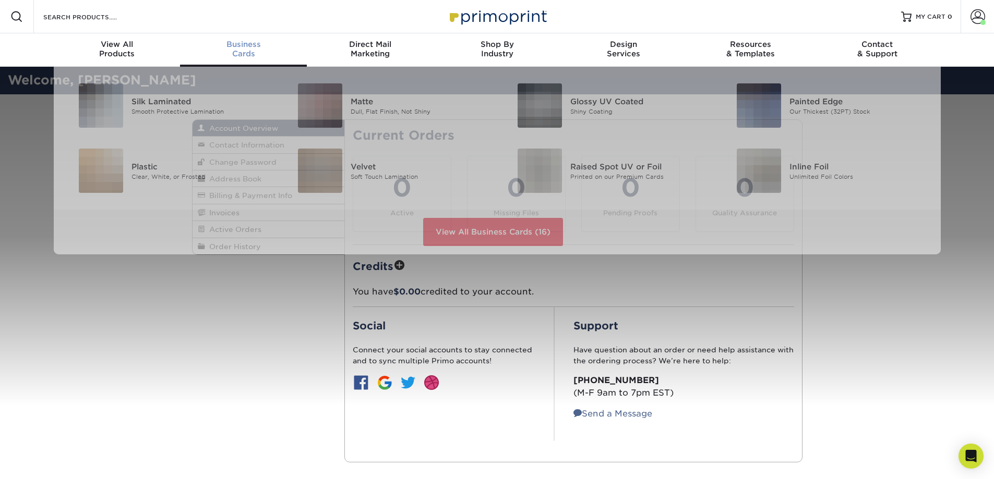
drag, startPoint x: 223, startPoint y: 47, endPoint x: 280, endPoint y: 64, distance: 58.7
click at [223, 47] on span "Business" at bounding box center [243, 44] width 127 height 9
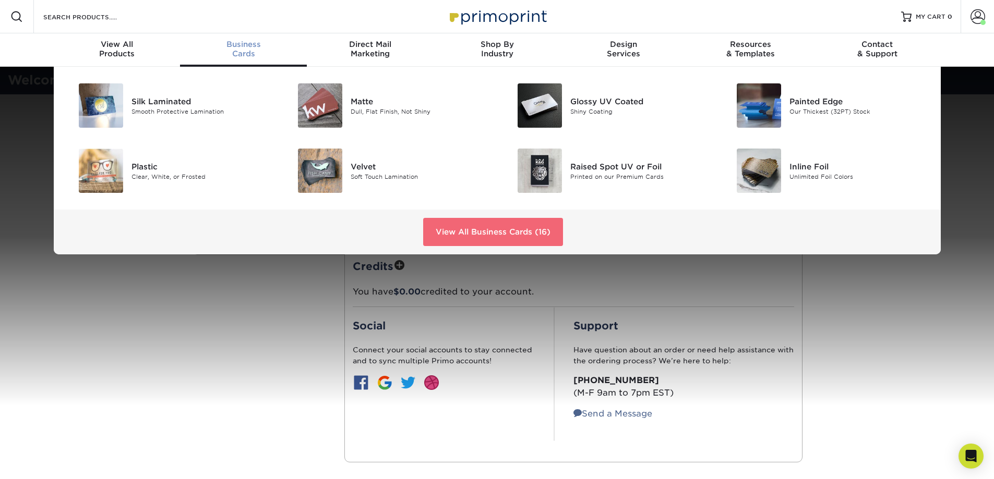
click at [515, 230] on link "View All Business Cards (16)" at bounding box center [493, 232] width 140 height 28
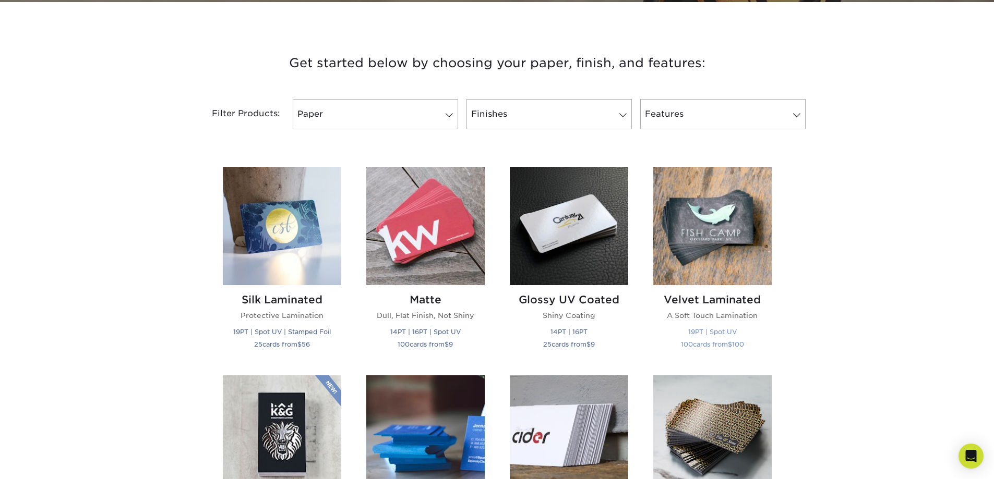
scroll to position [365, 0]
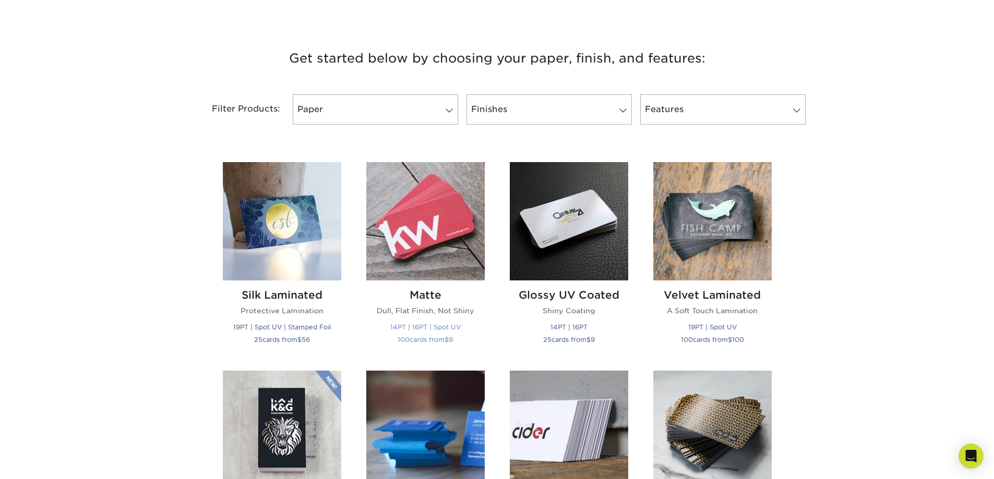
click at [429, 292] on h2 "Matte" at bounding box center [425, 295] width 118 height 13
